Goal: Transaction & Acquisition: Purchase product/service

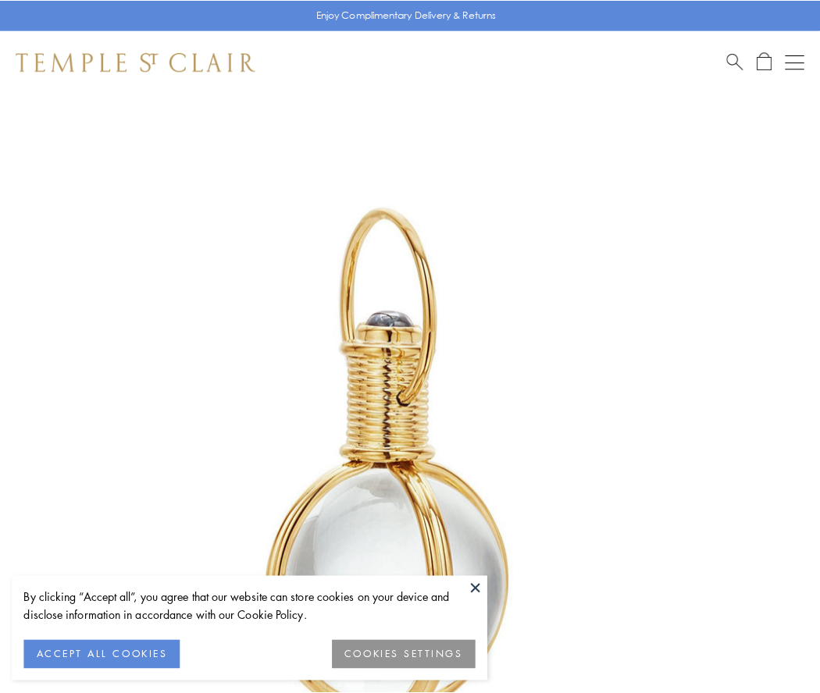
scroll to position [408, 0]
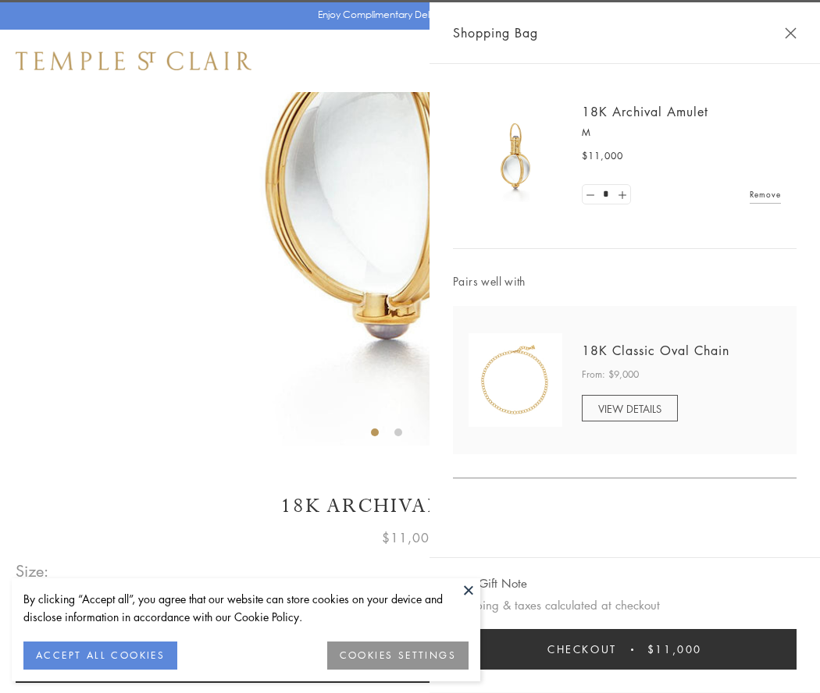
click at [625, 650] on button "Checkout $11,000" at bounding box center [625, 649] width 344 height 41
